Goal: Navigation & Orientation: Find specific page/section

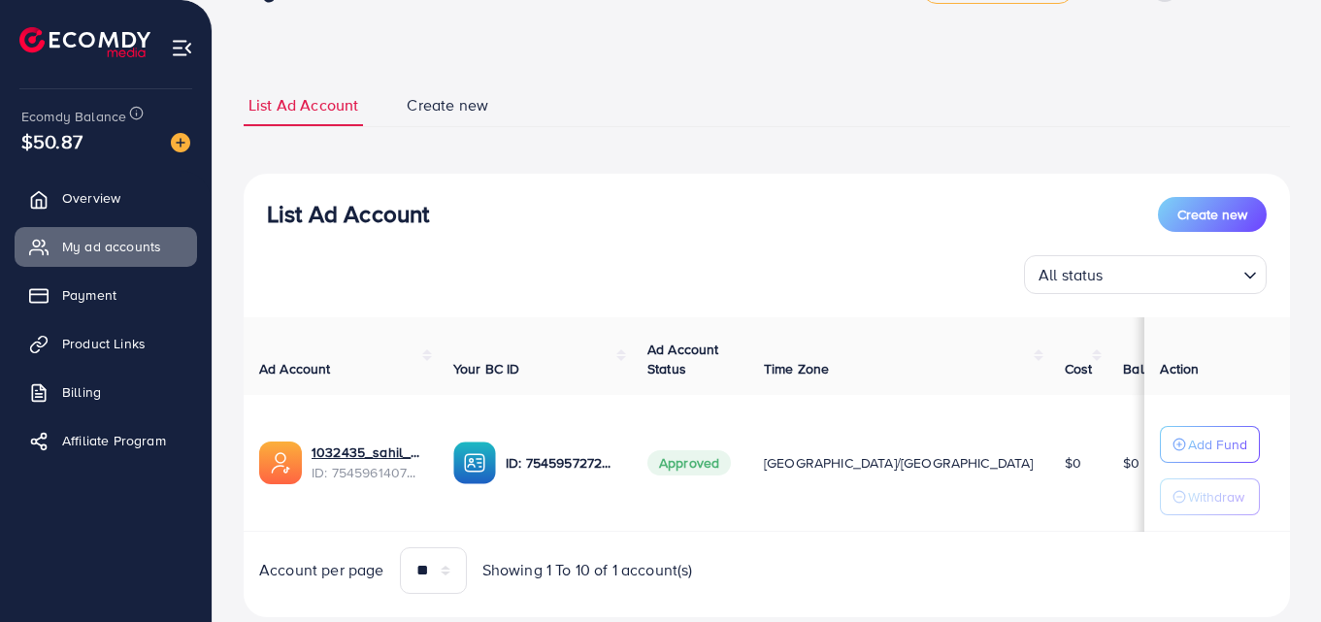
scroll to position [114, 0]
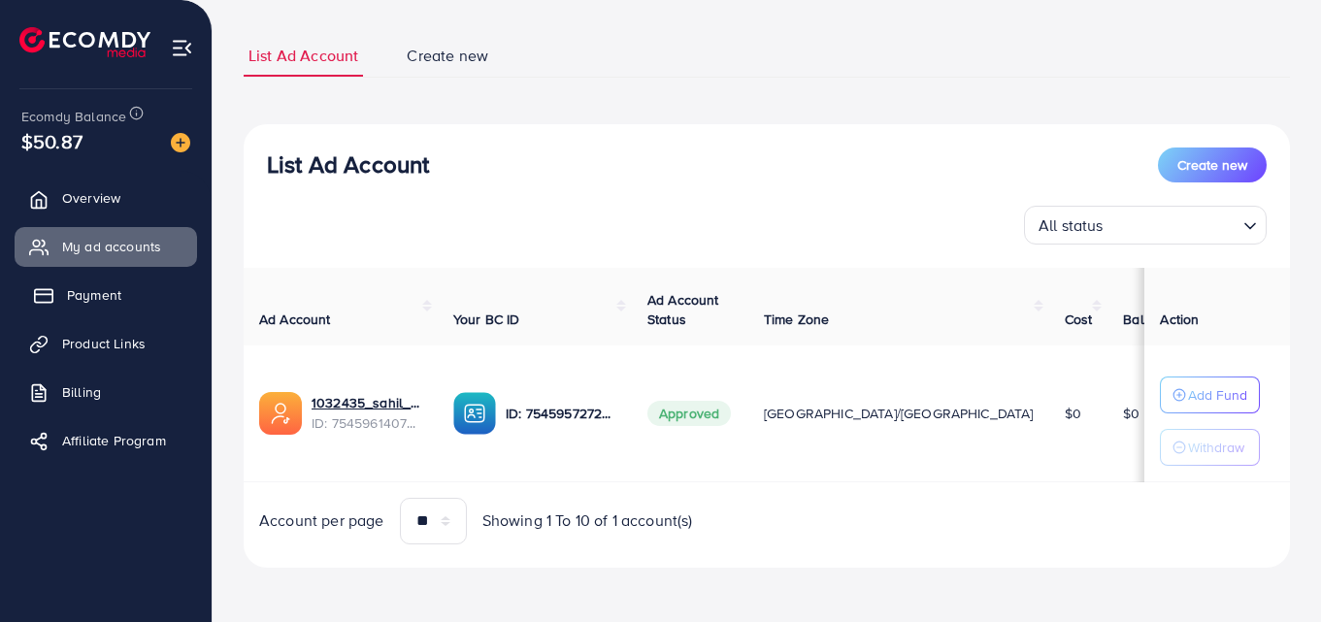
click at [87, 300] on span "Payment" at bounding box center [94, 294] width 54 height 19
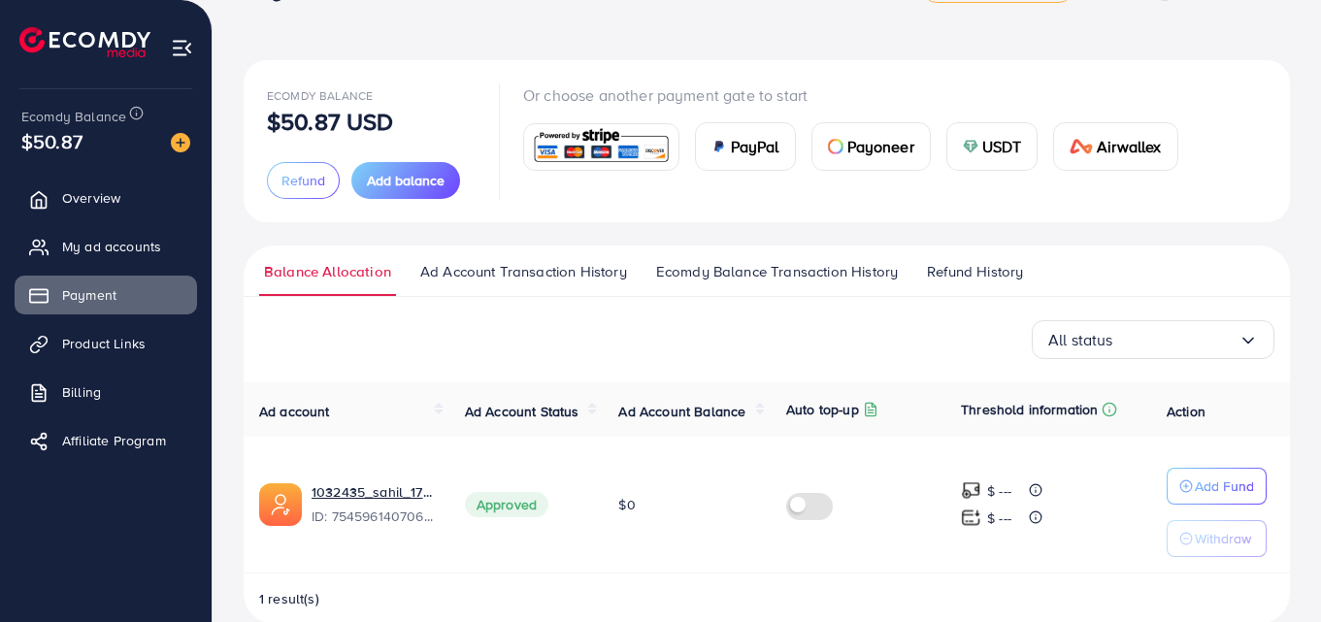
scroll to position [93, 0]
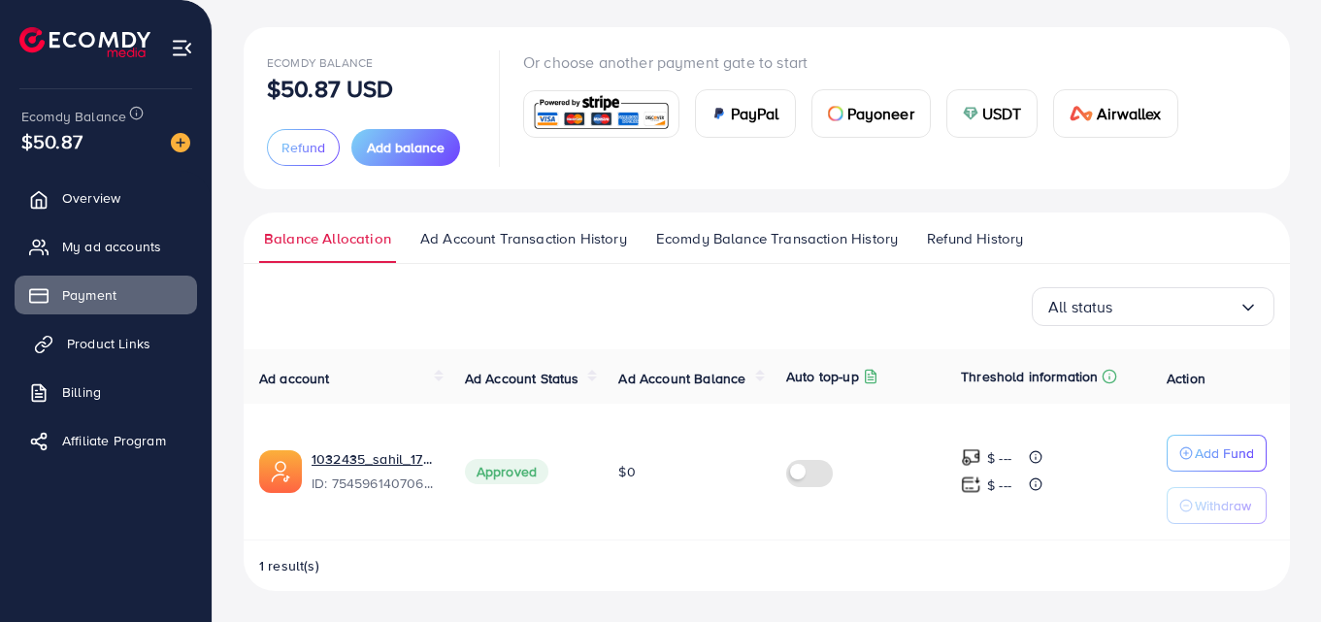
click at [90, 348] on span "Product Links" at bounding box center [108, 343] width 83 height 19
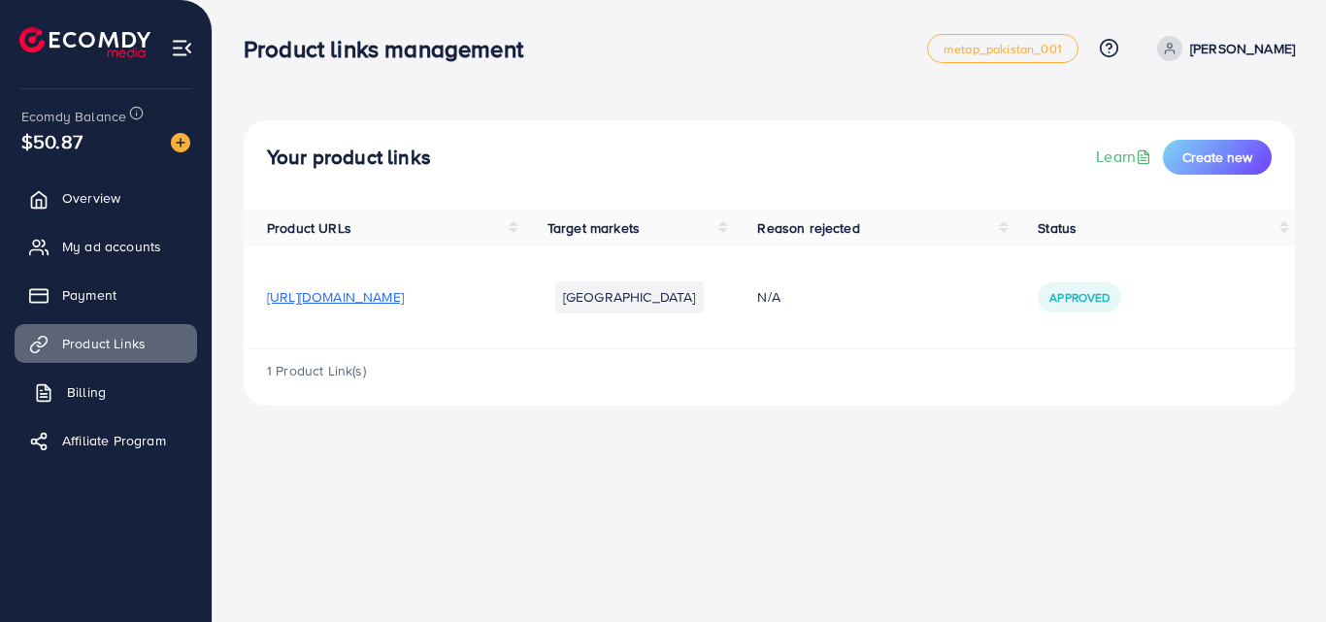
click at [102, 406] on link "Billing" at bounding box center [106, 392] width 182 height 39
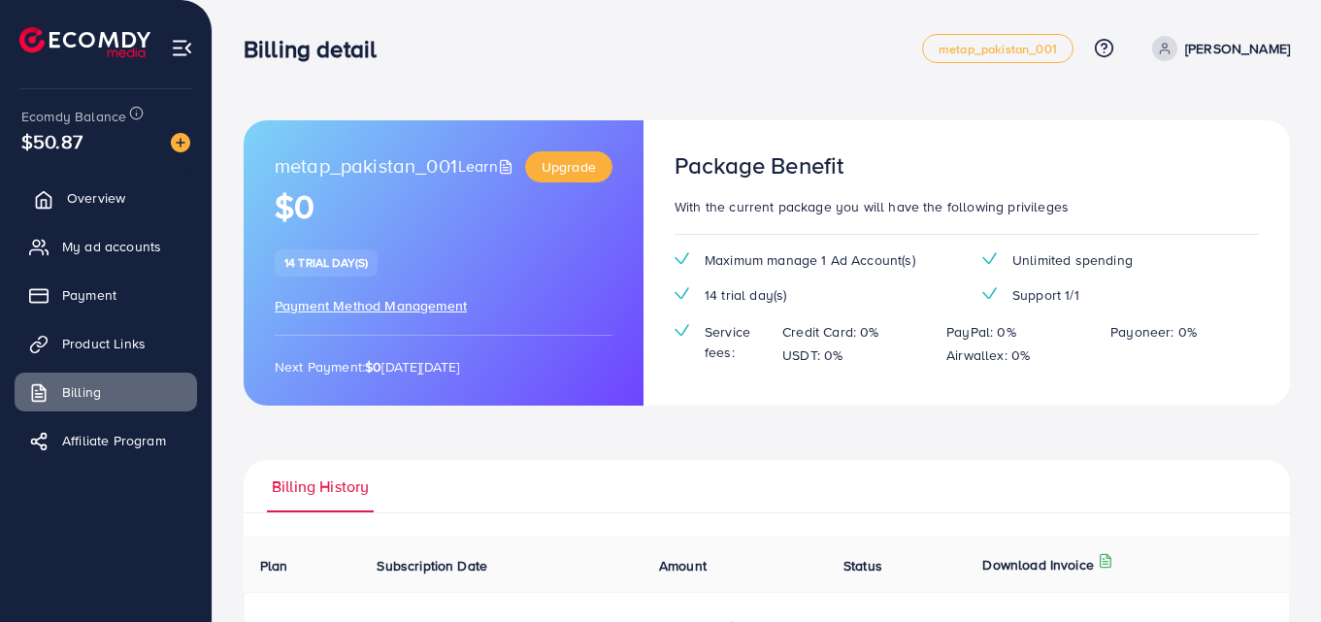
click at [87, 209] on link "Overview" at bounding box center [106, 198] width 182 height 39
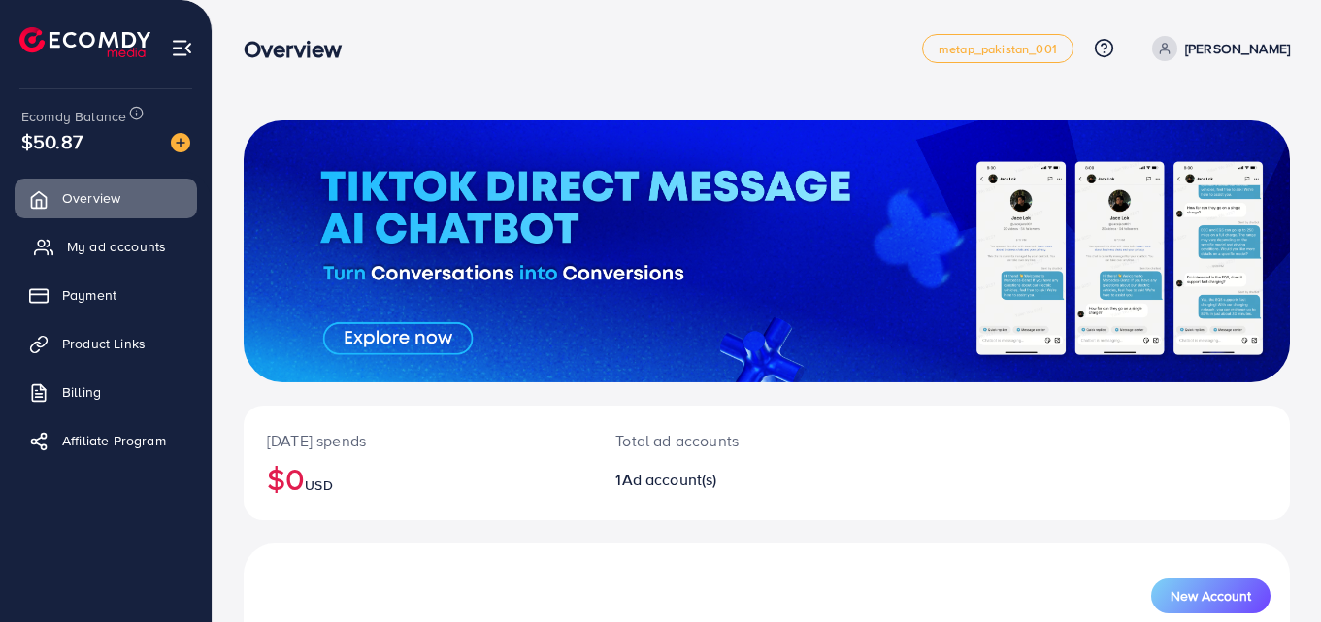
click at [115, 248] on span "My ad accounts" at bounding box center [116, 246] width 99 height 19
